Goal: Navigation & Orientation: Find specific page/section

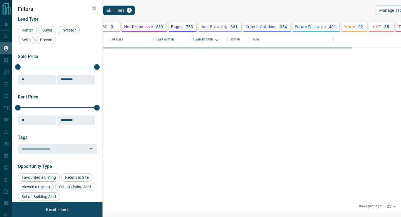
scroll to position [167, 296]
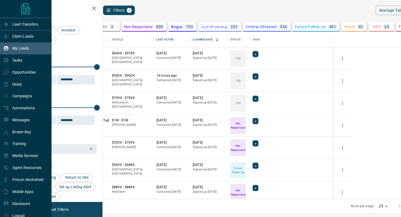
click at [3, 30] on hr at bounding box center [25, 30] width 51 height 0
click at [2, 35] on div "Claim Leads" at bounding box center [26, 36] width 52 height 12
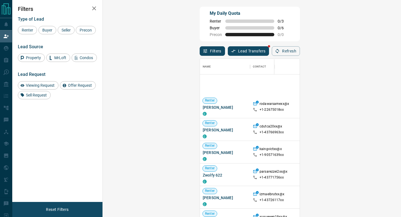
scroll to position [259, 0]
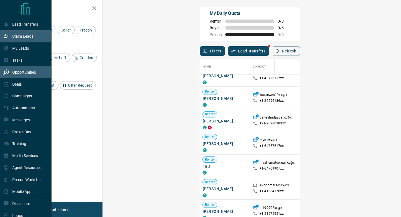
click at [12, 75] on div "Opportunities" at bounding box center [19, 71] width 33 height 9
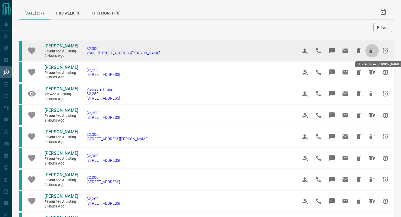
click at [374, 52] on icon "Hide All from Asha W" at bounding box center [372, 50] width 7 height 7
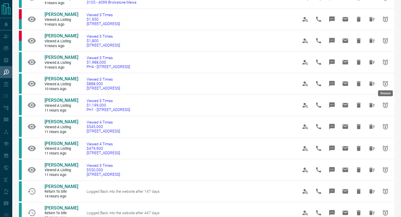
scroll to position [150, 0]
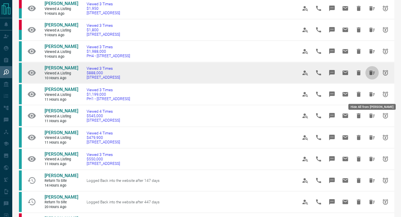
click at [375, 76] on icon "Hide All from Nazar Khomitskyi" at bounding box center [372, 72] width 7 height 7
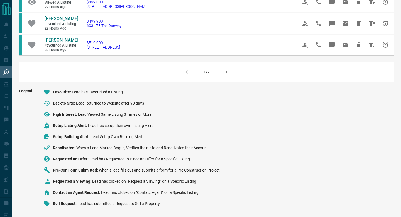
scroll to position [465, 0]
click at [245, 78] on div "1/2" at bounding box center [207, 72] width 376 height 20
click at [231, 79] on button "button" at bounding box center [226, 71] width 13 height 13
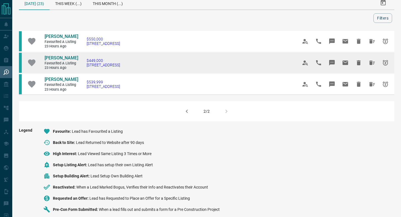
scroll to position [11, 0]
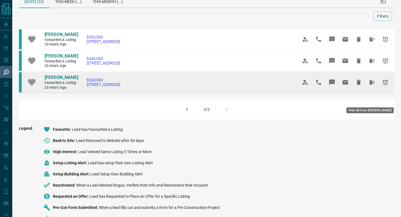
click at [372, 86] on icon "Hide All from Daniel Franceschetti" at bounding box center [372, 82] width 7 height 7
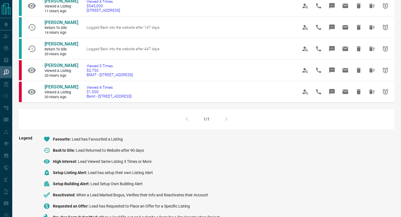
scroll to position [174, 0]
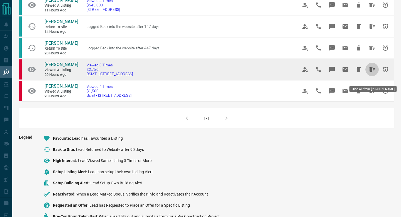
click at [374, 73] on icon "Hide All from Angie Carnovale" at bounding box center [372, 69] width 7 height 7
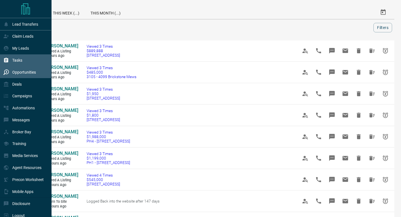
click at [21, 64] on div "Tasks" at bounding box center [12, 60] width 19 height 9
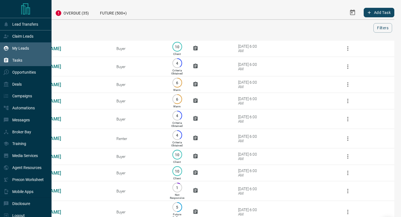
click at [12, 45] on div "My Leads" at bounding box center [16, 48] width 26 height 9
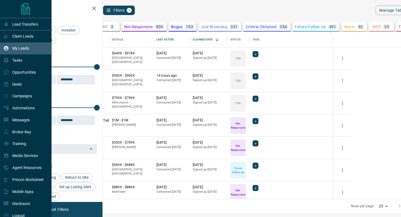
scroll to position [167, 296]
click at [22, 41] on div "Claim Leads" at bounding box center [18, 36] width 30 height 9
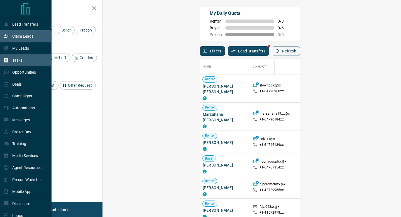
scroll to position [164, 286]
click at [21, 58] on div "Tasks" at bounding box center [12, 60] width 19 height 9
